Goal: Browse casually

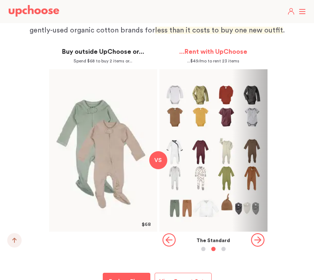
scroll to position [761, 0]
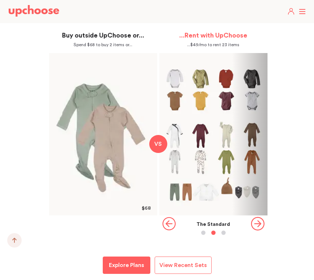
click at [162, 225] on div "The Mini The Standard The Full" at bounding box center [213, 141] width 108 height 177
click at [162, 225] on icon "button" at bounding box center [169, 223] width 14 height 14
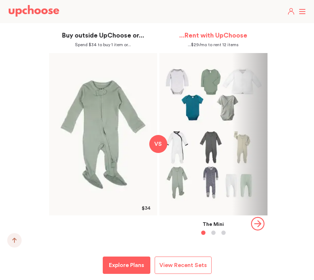
click at [258, 222] on icon "button" at bounding box center [257, 222] width 13 height 13
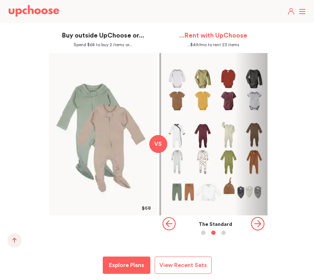
click at [258, 222] on icon "button" at bounding box center [257, 222] width 13 height 13
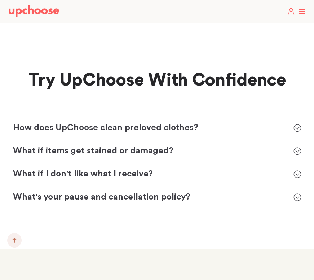
scroll to position [2721, 0]
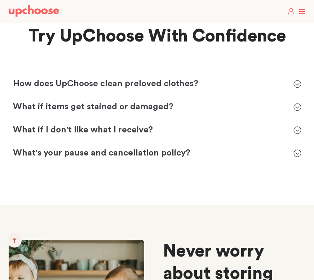
click at [296, 80] on icon at bounding box center [297, 84] width 8 height 8
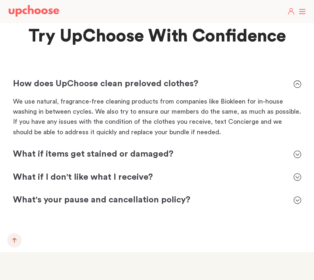
click at [298, 80] on icon at bounding box center [297, 84] width 8 height 8
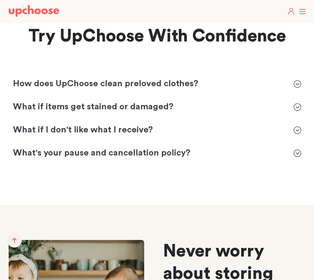
click at [296, 103] on icon at bounding box center [297, 107] width 8 height 8
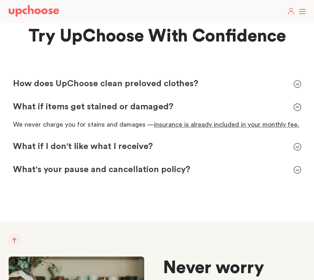
click at [296, 103] on icon at bounding box center [297, 107] width 8 height 8
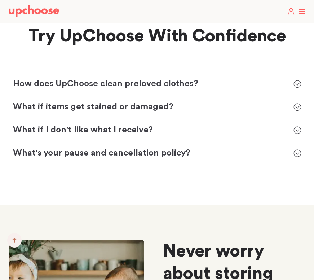
click at [294, 126] on icon at bounding box center [297, 130] width 8 height 8
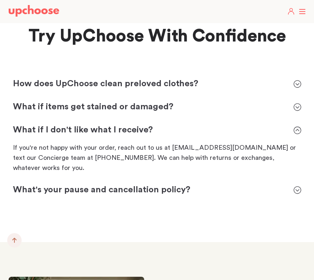
click at [297, 126] on icon at bounding box center [297, 130] width 8 height 8
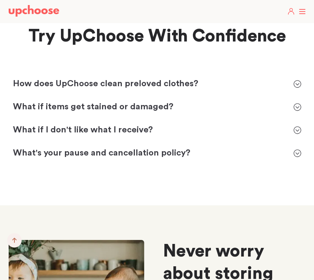
click at [295, 149] on icon at bounding box center [297, 153] width 8 height 8
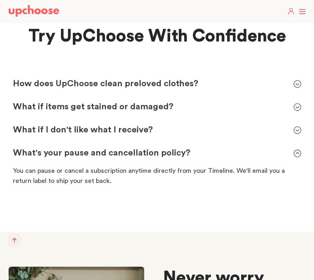
click at [295, 149] on icon at bounding box center [297, 153] width 8 height 8
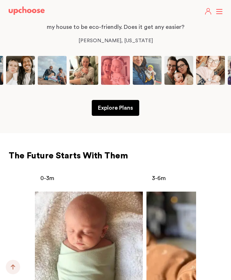
scroll to position [0, 0]
